Goal: Transaction & Acquisition: Register for event/course

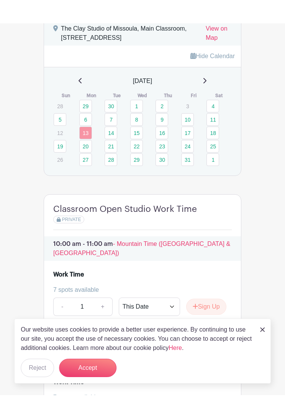
scroll to position [626, 0]
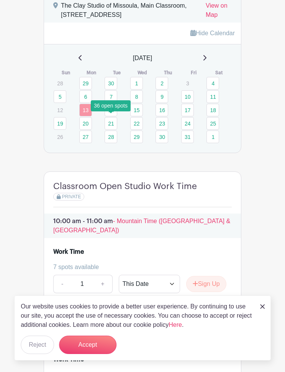
click at [110, 116] on link "14" at bounding box center [110, 110] width 13 height 13
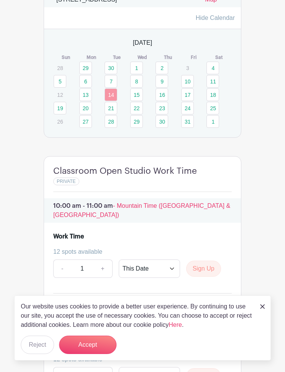
click at [109, 120] on link "28" at bounding box center [110, 121] width 13 height 13
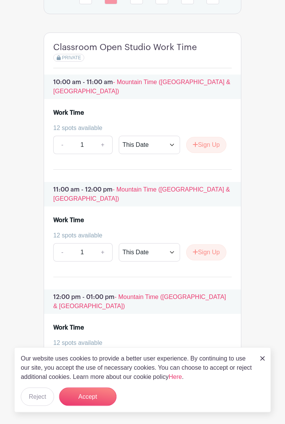
scroll to position [765, 0]
click at [210, 246] on button "Sign Up" at bounding box center [206, 252] width 40 height 16
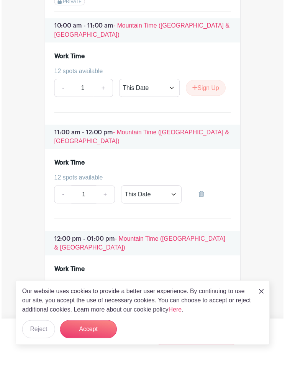
scroll to position [825, 0]
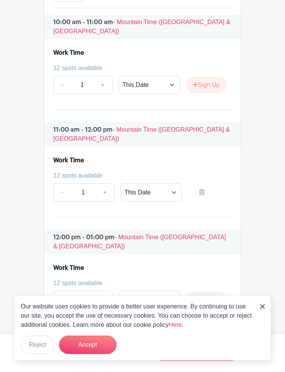
click at [211, 292] on button "Sign Up" at bounding box center [206, 300] width 40 height 16
click at [84, 346] on button "Accept" at bounding box center [87, 344] width 57 height 18
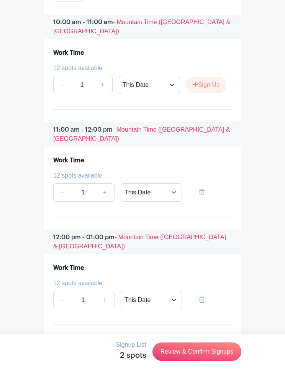
click at [196, 358] on link "Review & Confirm Signups" at bounding box center [196, 351] width 89 height 18
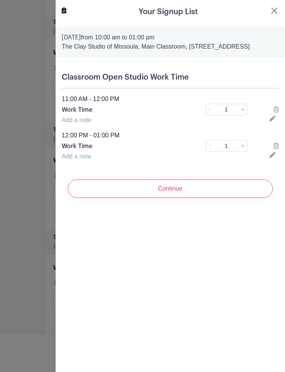
click at [172, 198] on input "Continue" at bounding box center [170, 188] width 205 height 18
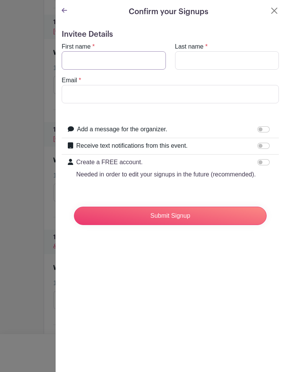
click at [93, 60] on input "First name" at bounding box center [114, 60] width 104 height 18
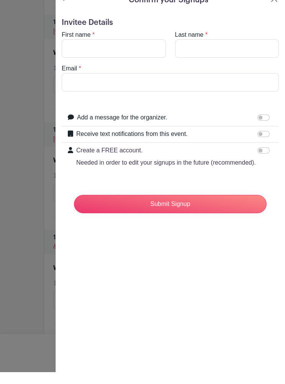
type input "[PERSON_NAME]"
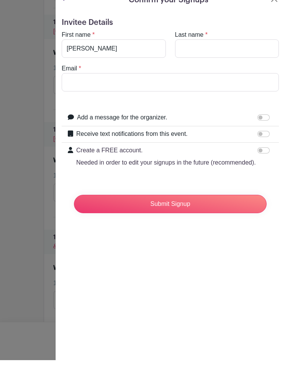
type input "[PERSON_NAME]"
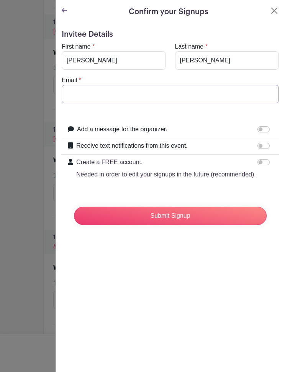
type input "[EMAIL_ADDRESS][DOMAIN_NAME]"
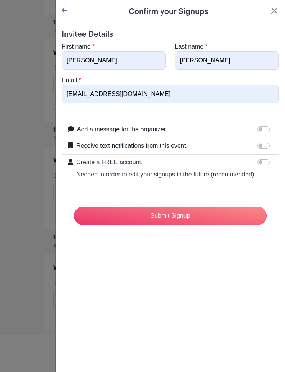
click at [176, 217] on input "Submit Signup" at bounding box center [170, 216] width 192 height 18
